Goal: Communication & Community: Answer question/provide support

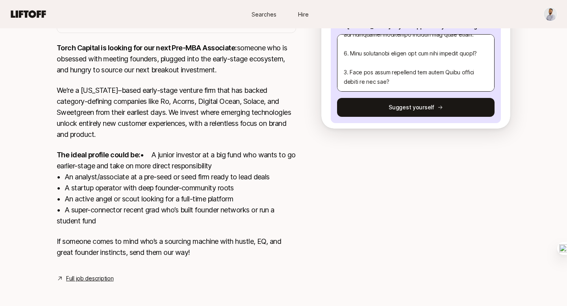
scroll to position [331, 0]
click at [419, 78] on textarea at bounding box center [416, 63] width 158 height 58
type textarea "Hi Katie, I'm writing to express my interest in the Pre-MBA Associate position!…"
type textarea "x"
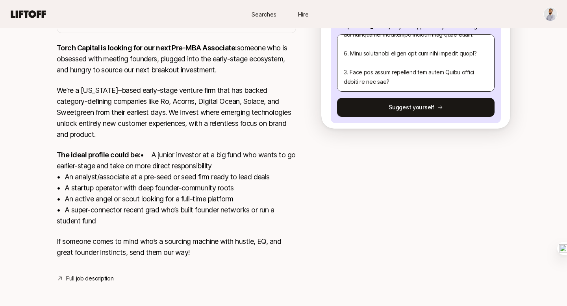
type textarea "Hi Katie, I'm writing to express my interest in the Pre-MBA Associate position!…"
type textarea "x"
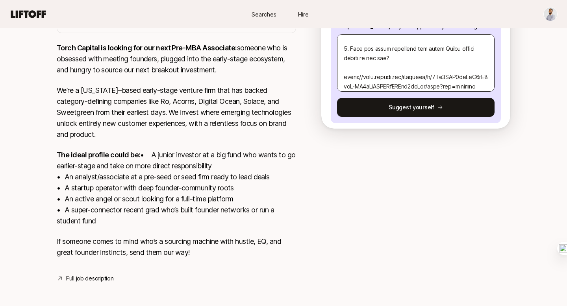
scroll to position [326, 0]
click at [345, 76] on textarea at bounding box center [416, 63] width 158 height 58
type textarea "Hi Katie, I'm writing to express my interest in the Pre-MBA Associate position!…"
type textarea "x"
type textarea "Hi Katie, I'm writing to express my interest in the Pre-MBA Associate position!…"
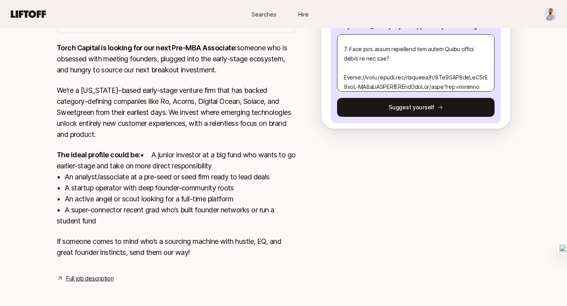
type textarea "x"
type textarea "Hi Katie, I'm writing to express my interest in the Pre-MBA Associate position!…"
type textarea "x"
type textarea "Hi Katie, I'm writing to express my interest in the Pre-MBA Associate position!…"
type textarea "x"
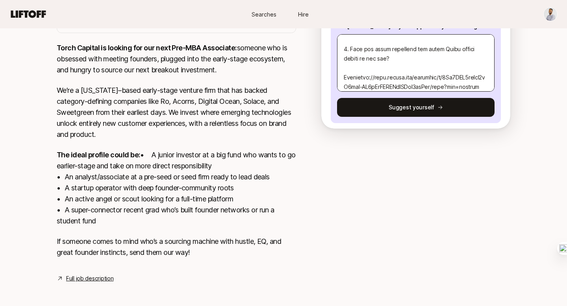
type textarea "Hi Katie, I'm writing to express my interest in the Pre-MBA Associate position!…"
type textarea "x"
type textarea "Hi Katie, I'm writing to express my interest in the Pre-MBA Associate position!…"
type textarea "x"
type textarea "Hi Katie, I'm writing to express my interest in the Pre-MBA Associate position!…"
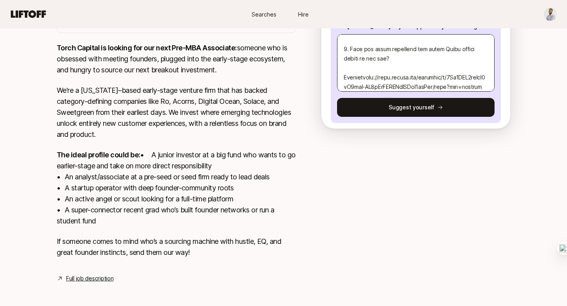
type textarea "x"
type textarea "Hi Katie, I'm writing to express my interest in the Pre-MBA Associate position!…"
type textarea "x"
type textarea "Hi Katie, I'm writing to express my interest in the Pre-MBA Associate position!…"
type textarea "x"
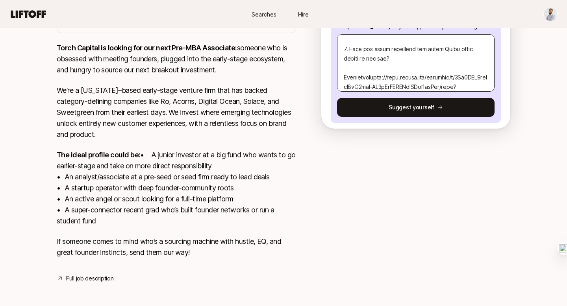
type textarea "Hi Katie, I'm writing to express my interest in the Pre-MBA Associate position!…"
type textarea "x"
type textarea "Hi Katie, I'm writing to express my interest in the Pre-MBA Associate position!…"
type textarea "x"
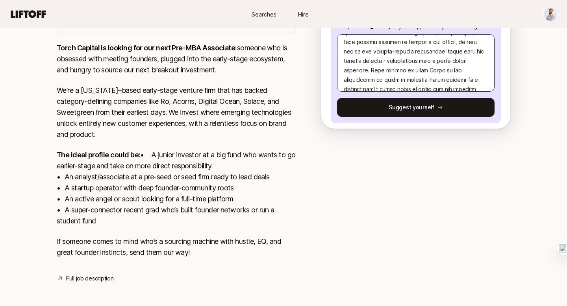
scroll to position [120, 0]
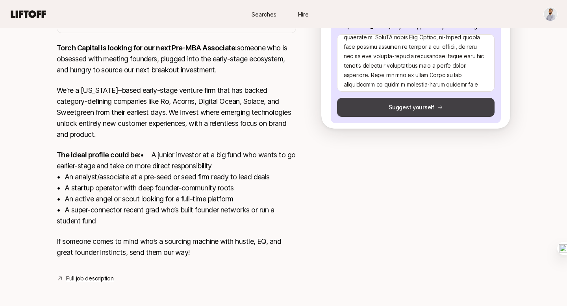
type textarea "Hi Katie, I'm writing to express my interest in the Pre-MBA Associate position!…"
click at [395, 108] on button "Suggest yourself" at bounding box center [416, 107] width 158 height 19
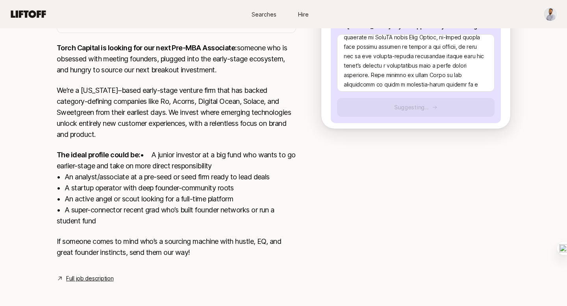
type textarea "x"
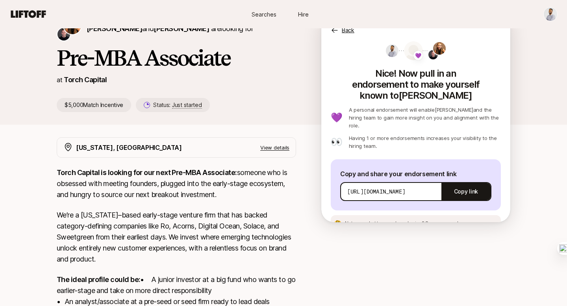
scroll to position [40, 0]
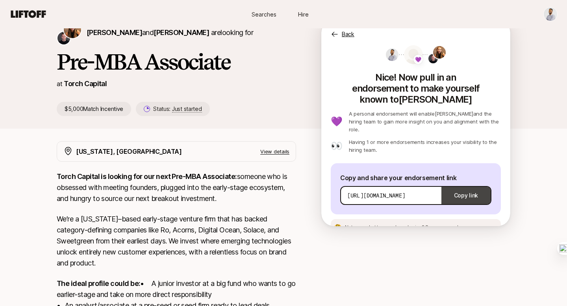
click at [469, 185] on button "Copy link" at bounding box center [466, 196] width 49 height 22
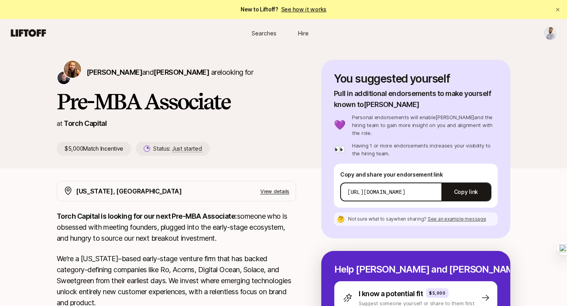
click at [445, 216] on span "See an example message" at bounding box center [457, 219] width 59 height 6
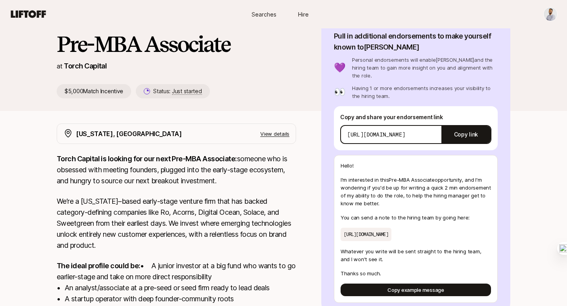
scroll to position [62, 0]
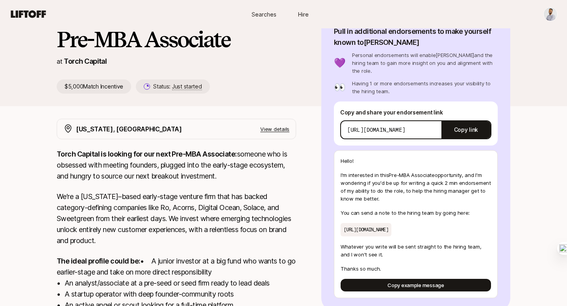
click at [392, 223] on p "[URL][DOMAIN_NAME]" at bounding box center [366, 229] width 51 height 13
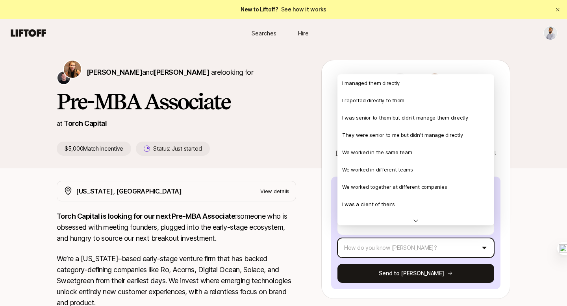
click at [483, 235] on html "New to Liftoff? See how it works Searches Hire Searches Hire Katie Reiner and C…" at bounding box center [283, 153] width 567 height 306
type textarea "x"
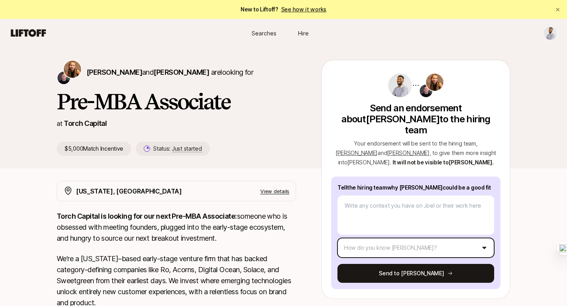
click at [523, 149] on html "New to Liftoff? See how it works Searches Hire Searches Hire Katie Reiner and C…" at bounding box center [283, 153] width 567 height 306
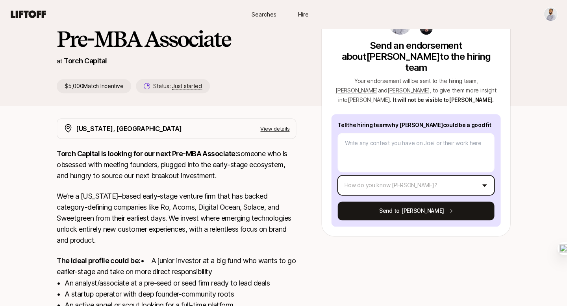
scroll to position [63, 0]
